Goal: Manage account settings

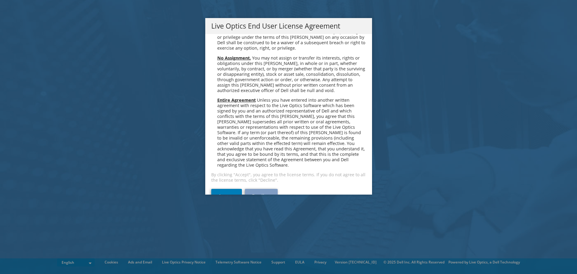
scroll to position [2271, 0]
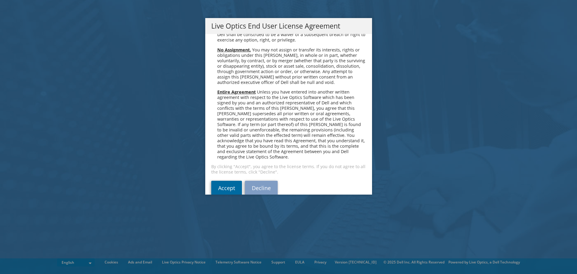
click at [229, 180] on link "Accept" at bounding box center [226, 187] width 31 height 14
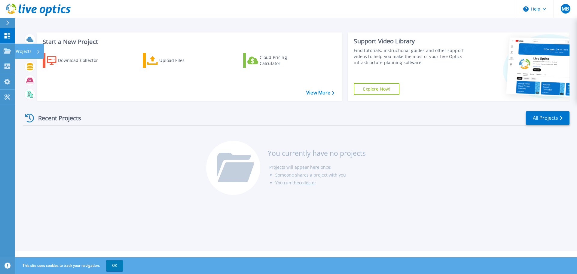
click at [26, 48] on p "Projects" at bounding box center [24, 52] width 16 height 16
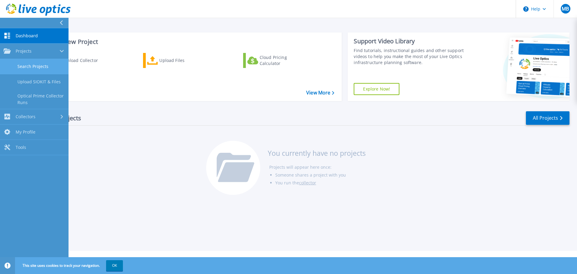
click at [40, 67] on link "Search Projects" at bounding box center [34, 66] width 68 height 15
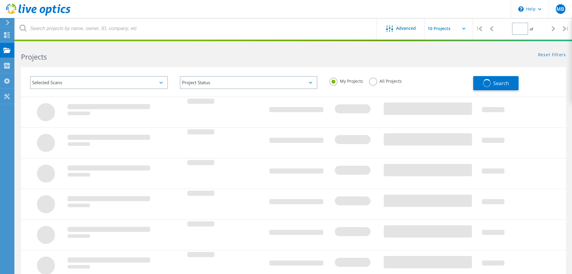
type input "1"
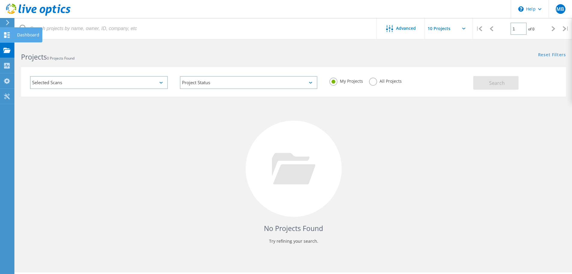
click at [25, 34] on div "Dashboard" at bounding box center [28, 35] width 22 height 4
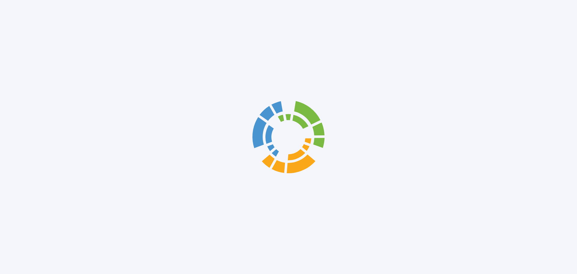
click at [10, 23] on div at bounding box center [288, 137] width 577 height 274
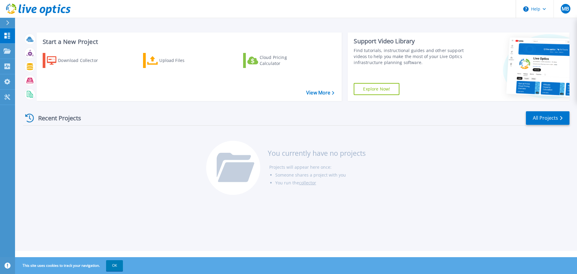
click at [10, 23] on div at bounding box center [10, 23] width 10 height 10
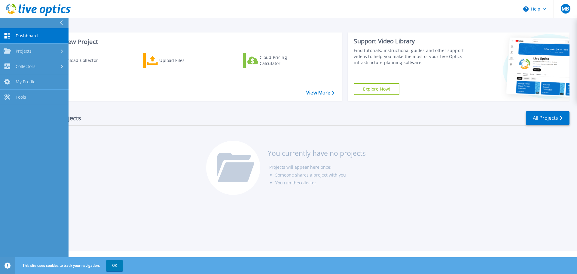
click at [62, 26] on div at bounding box center [64, 23] width 10 height 10
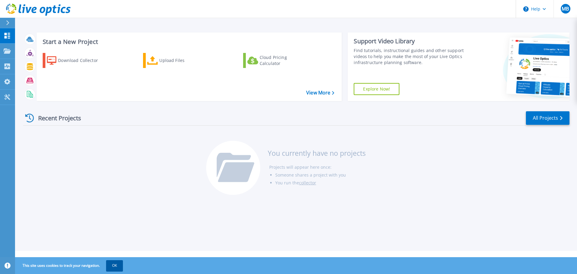
click at [115, 267] on button "OK" at bounding box center [114, 265] width 17 height 11
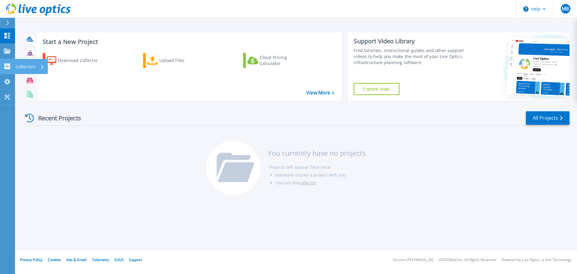
click at [32, 67] on p "Collectors" at bounding box center [26, 67] width 20 height 16
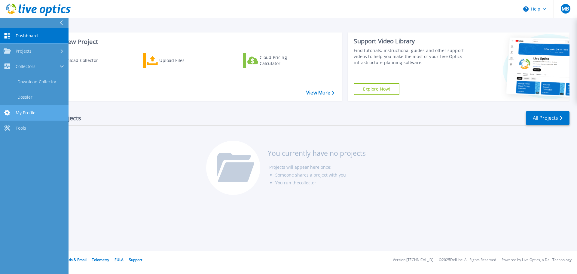
click at [23, 110] on span "My Profile" at bounding box center [26, 112] width 20 height 5
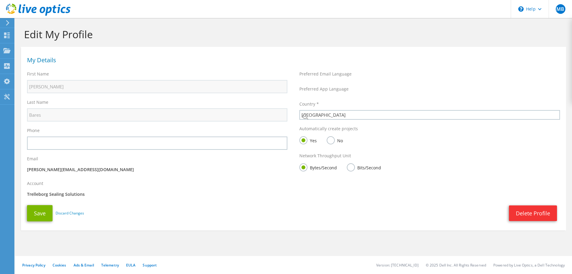
select select "56"
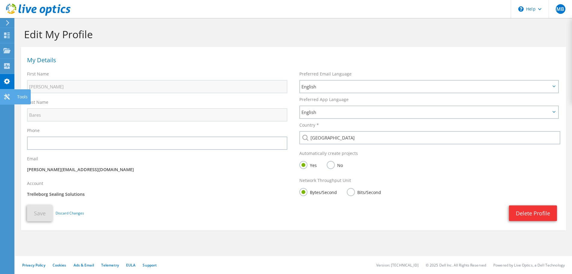
click at [9, 95] on icon at bounding box center [6, 97] width 7 height 6
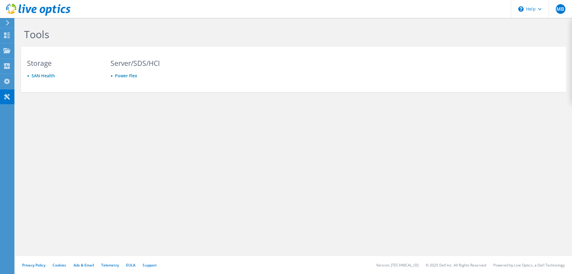
click at [6, 21] on icon at bounding box center [7, 22] width 5 height 5
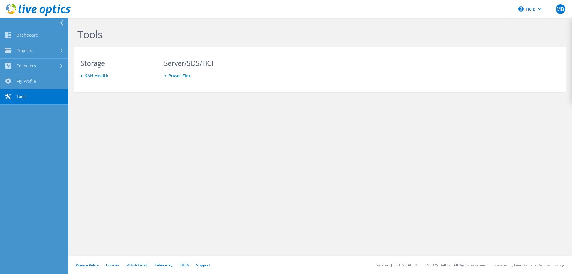
drag, startPoint x: 534, startPoint y: 0, endPoint x: 428, endPoint y: 77, distance: 131.2
click at [428, 76] on div "Storage [GEOGRAPHIC_DATA] Server/SDS/HCI Power Flex" at bounding box center [284, 69] width 420 height 33
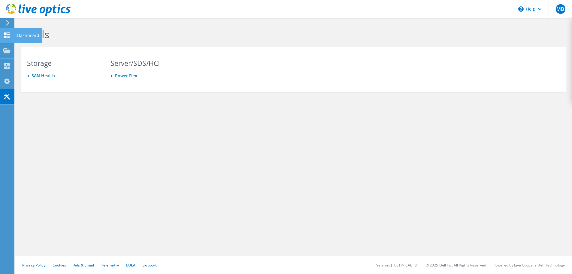
click at [20, 33] on div "Dashboard" at bounding box center [28, 35] width 28 height 15
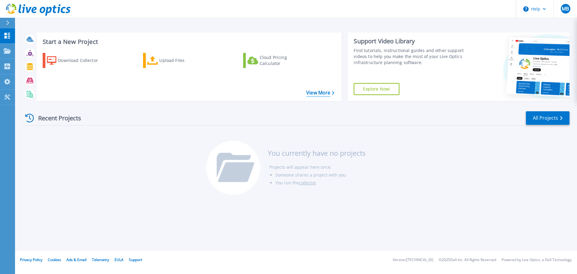
click at [321, 95] on link "View More" at bounding box center [320, 93] width 28 height 6
